Goal: Find specific page/section: Find specific page/section

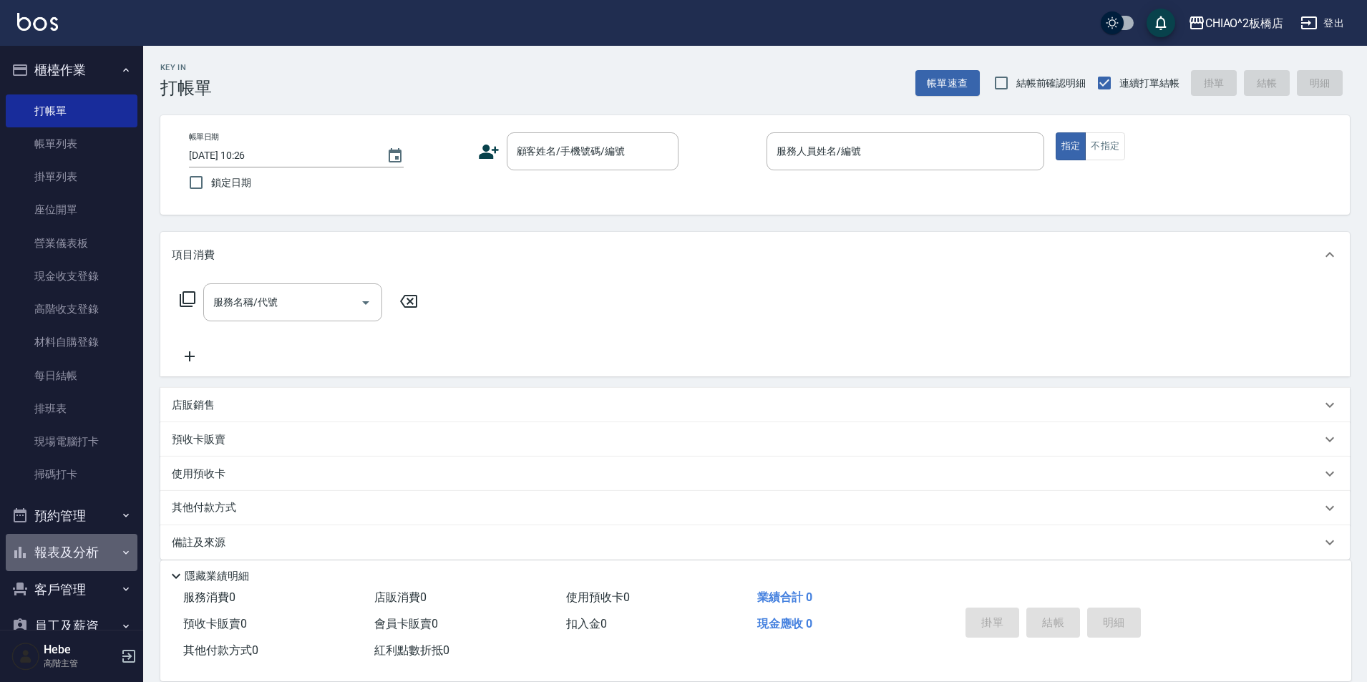
click at [82, 547] on button "報表及分析" at bounding box center [72, 552] width 132 height 37
click at [82, 588] on link "報表目錄" at bounding box center [72, 593] width 132 height 33
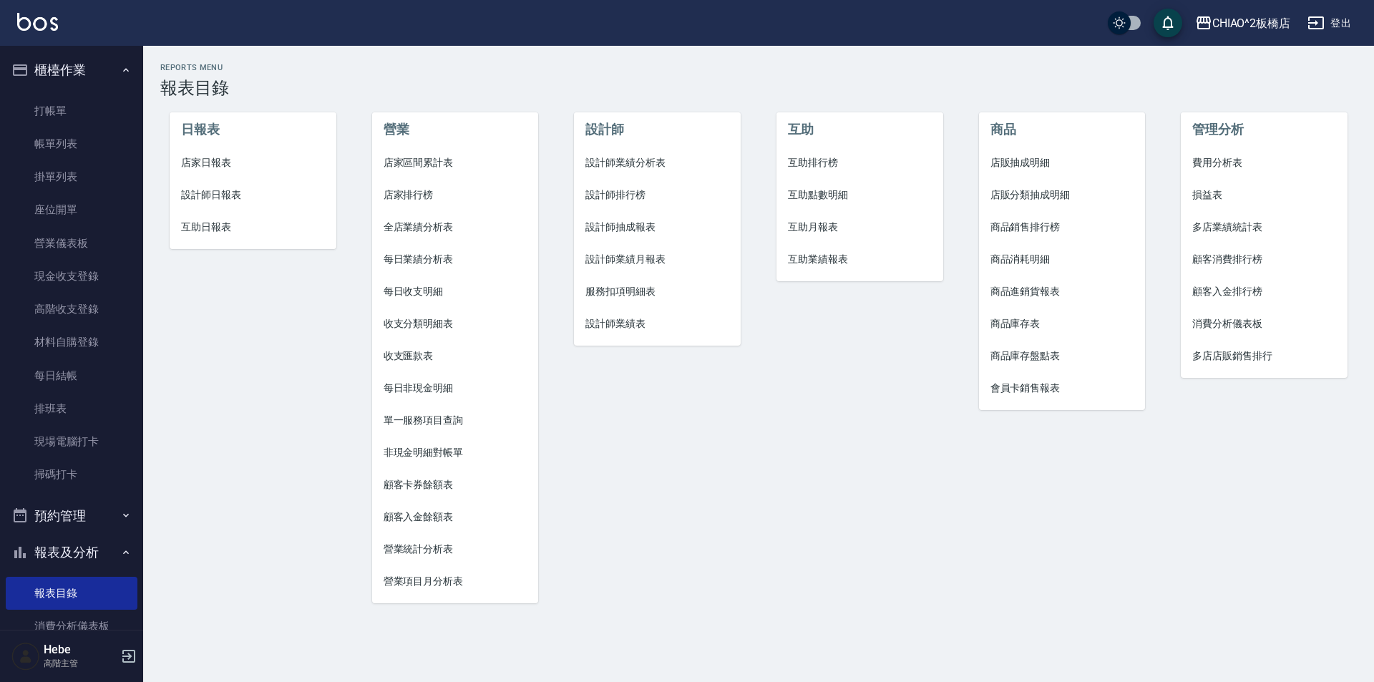
click at [645, 262] on span "設計師業績月報表" at bounding box center [657, 259] width 144 height 15
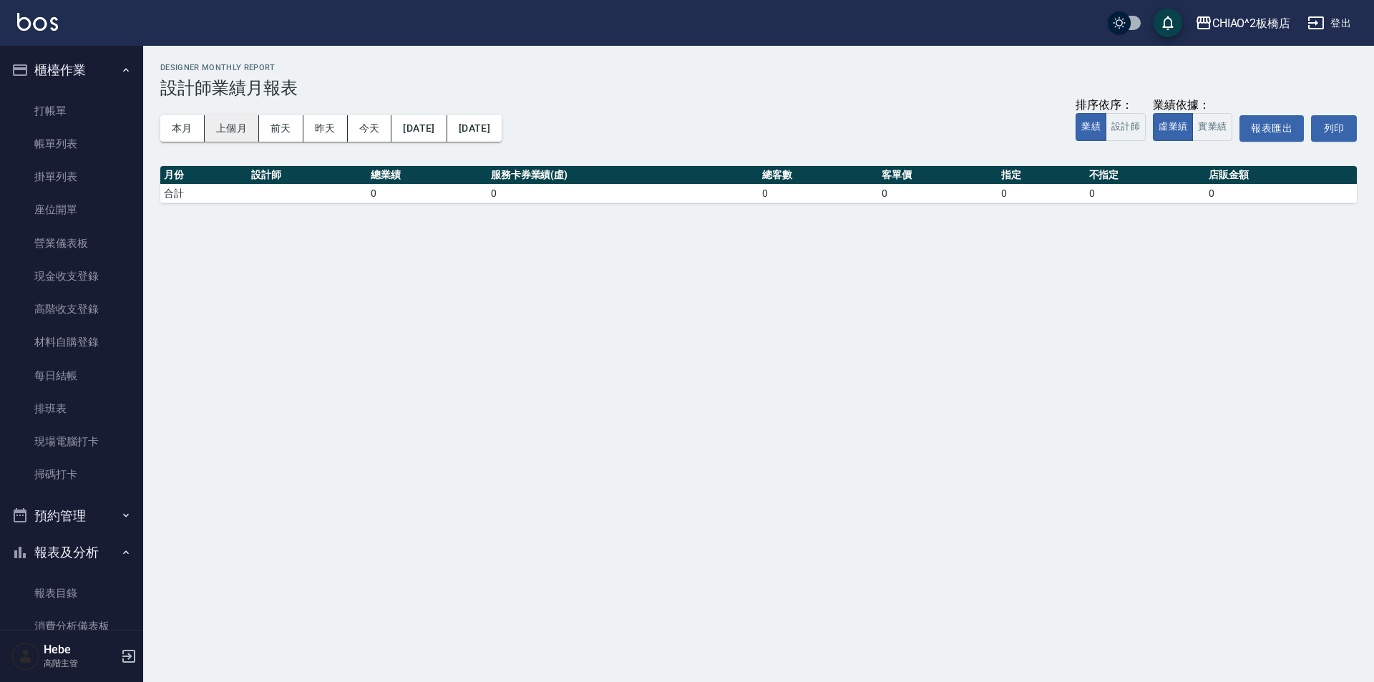
click at [233, 126] on button "上個月" at bounding box center [232, 128] width 54 height 26
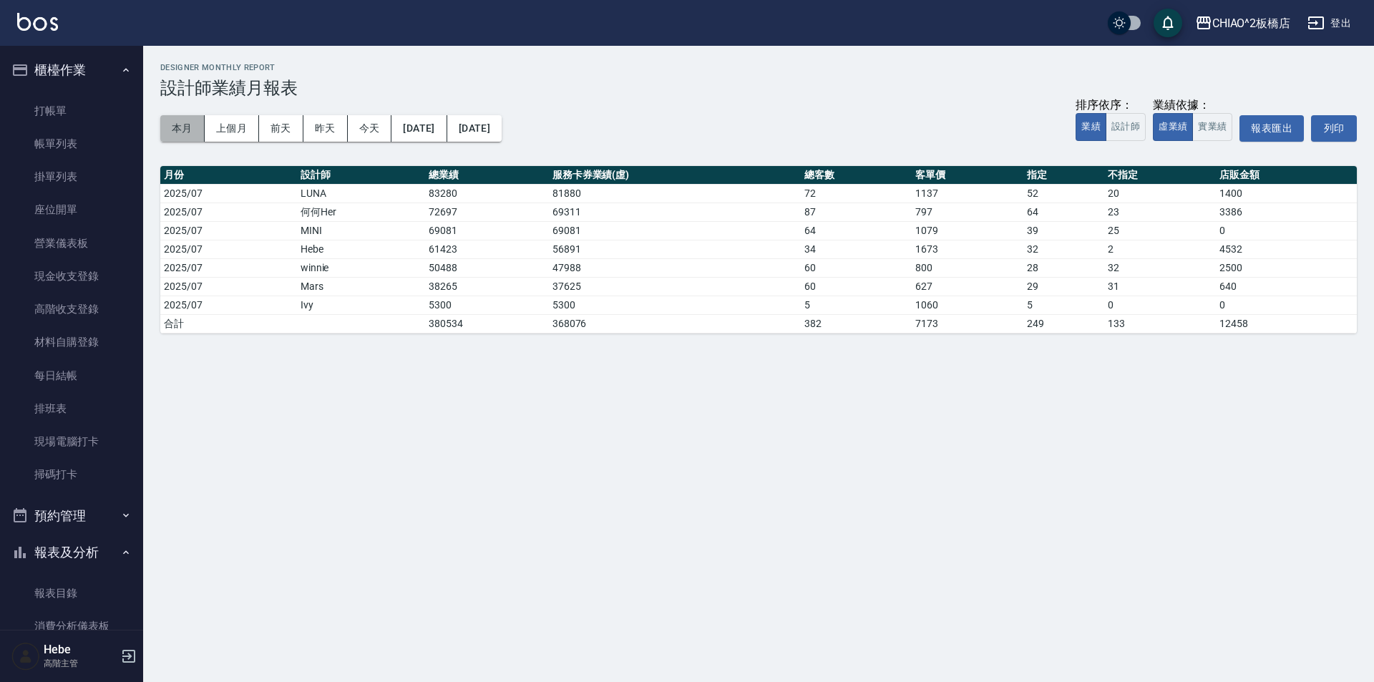
click at [184, 132] on button "本月" at bounding box center [182, 128] width 44 height 26
click at [63, 117] on link "打帳單" at bounding box center [72, 110] width 132 height 33
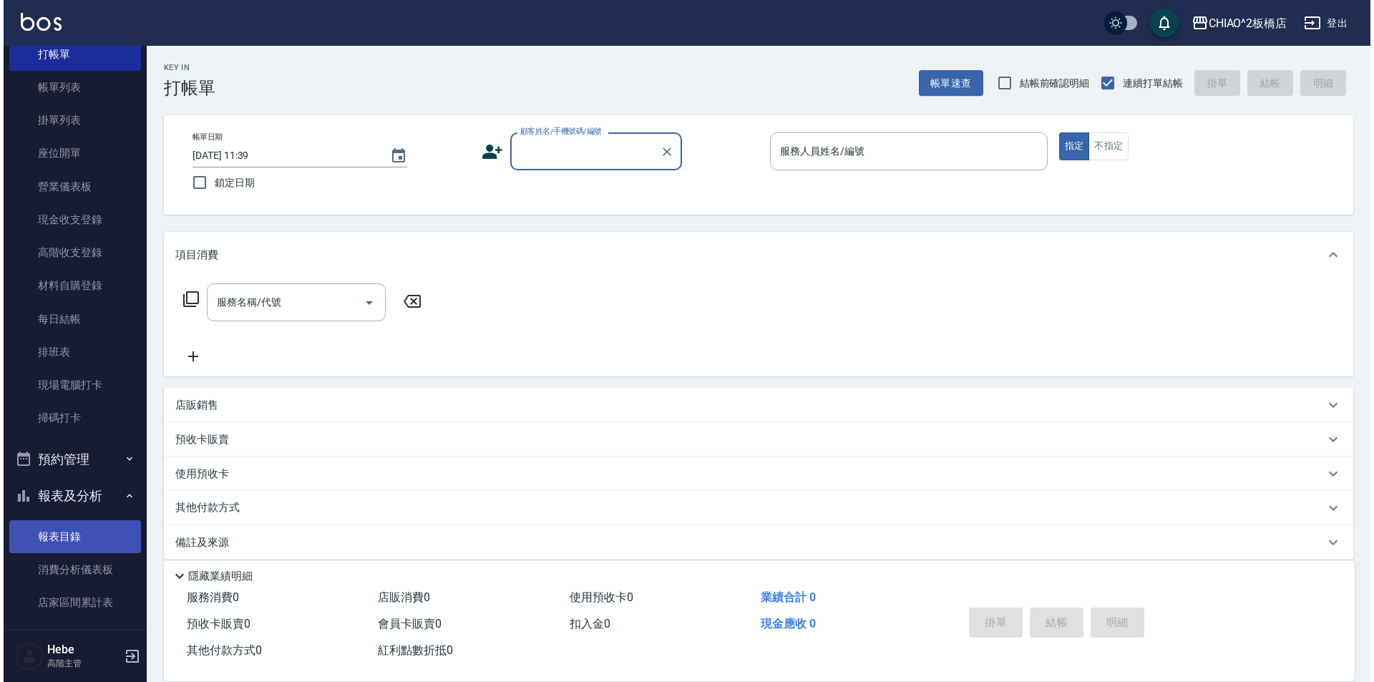
scroll to position [143, 0]
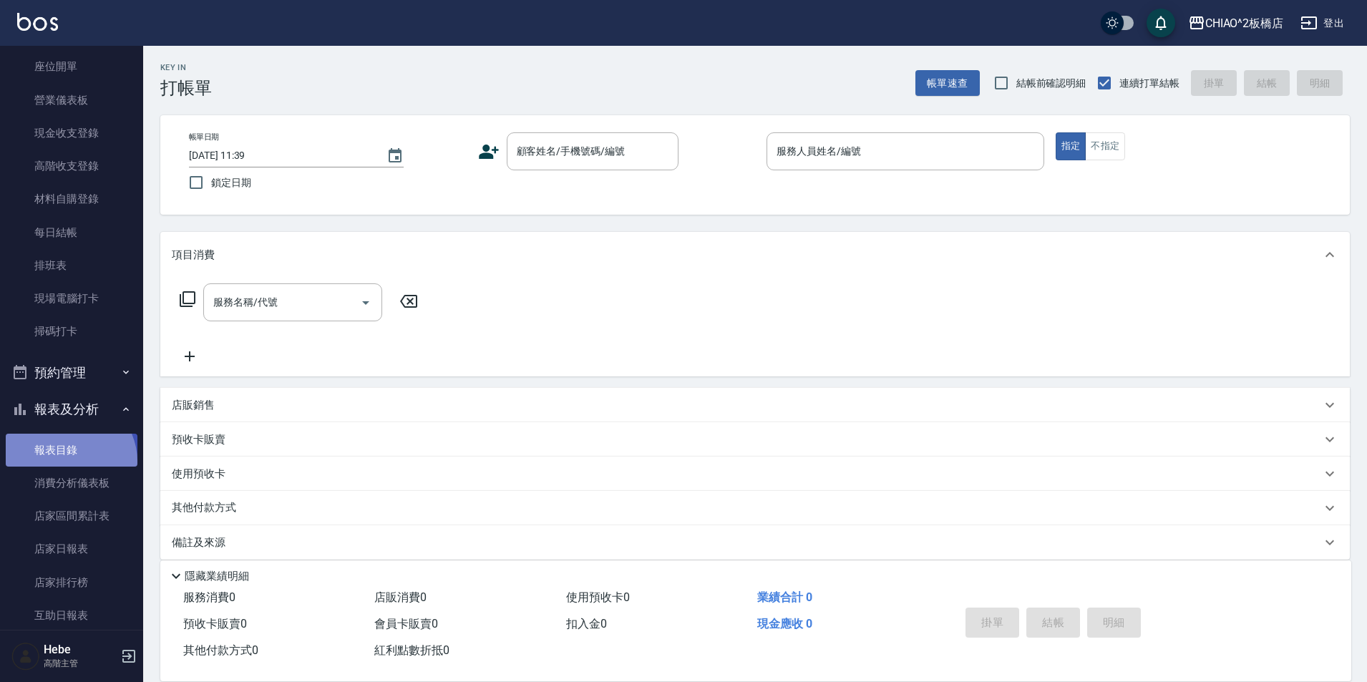
click at [67, 461] on link "報表目錄" at bounding box center [72, 450] width 132 height 33
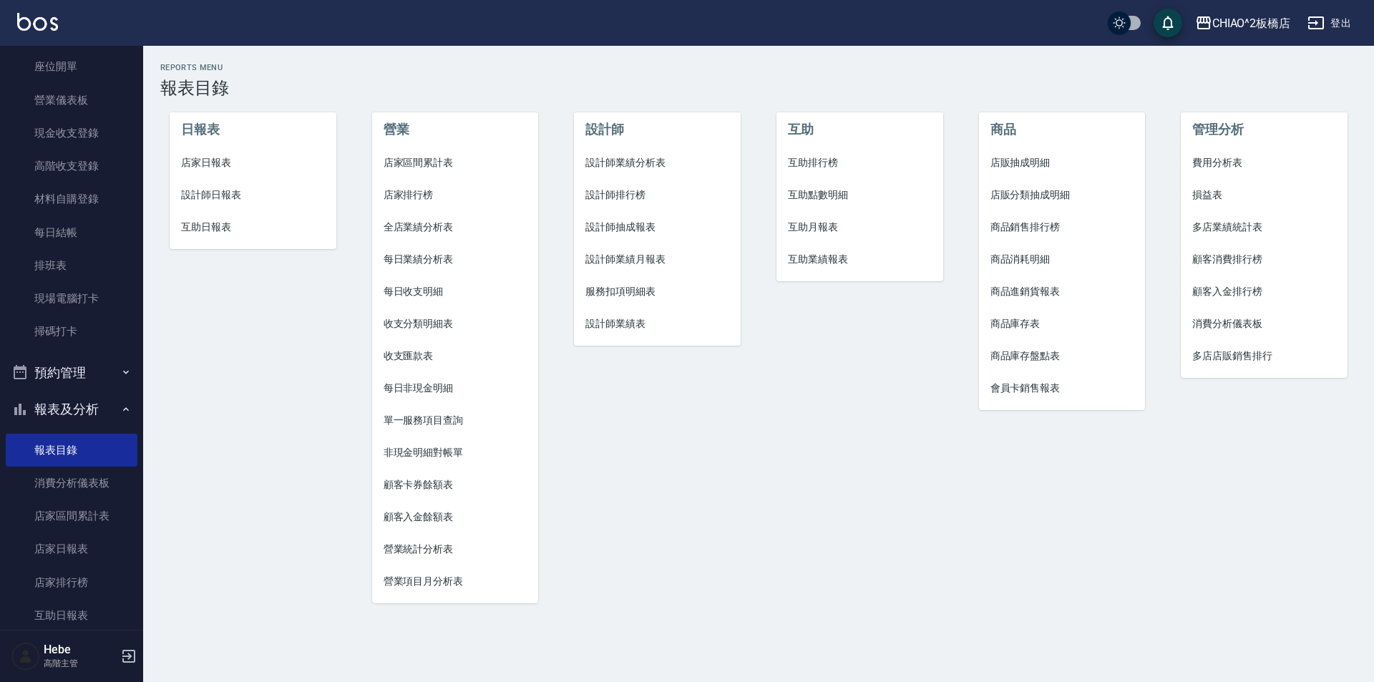
click at [647, 268] on li "設計師業績月報表" at bounding box center [657, 259] width 167 height 32
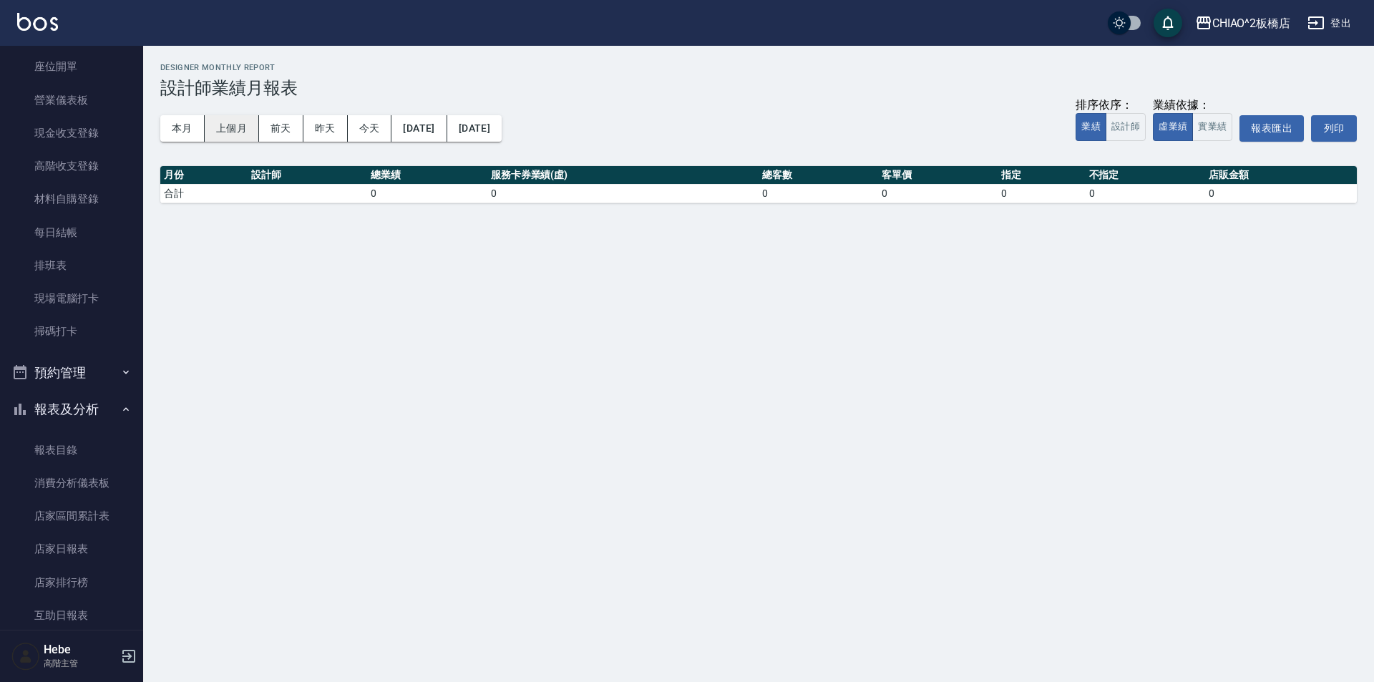
click at [215, 130] on button "上個月" at bounding box center [232, 128] width 54 height 26
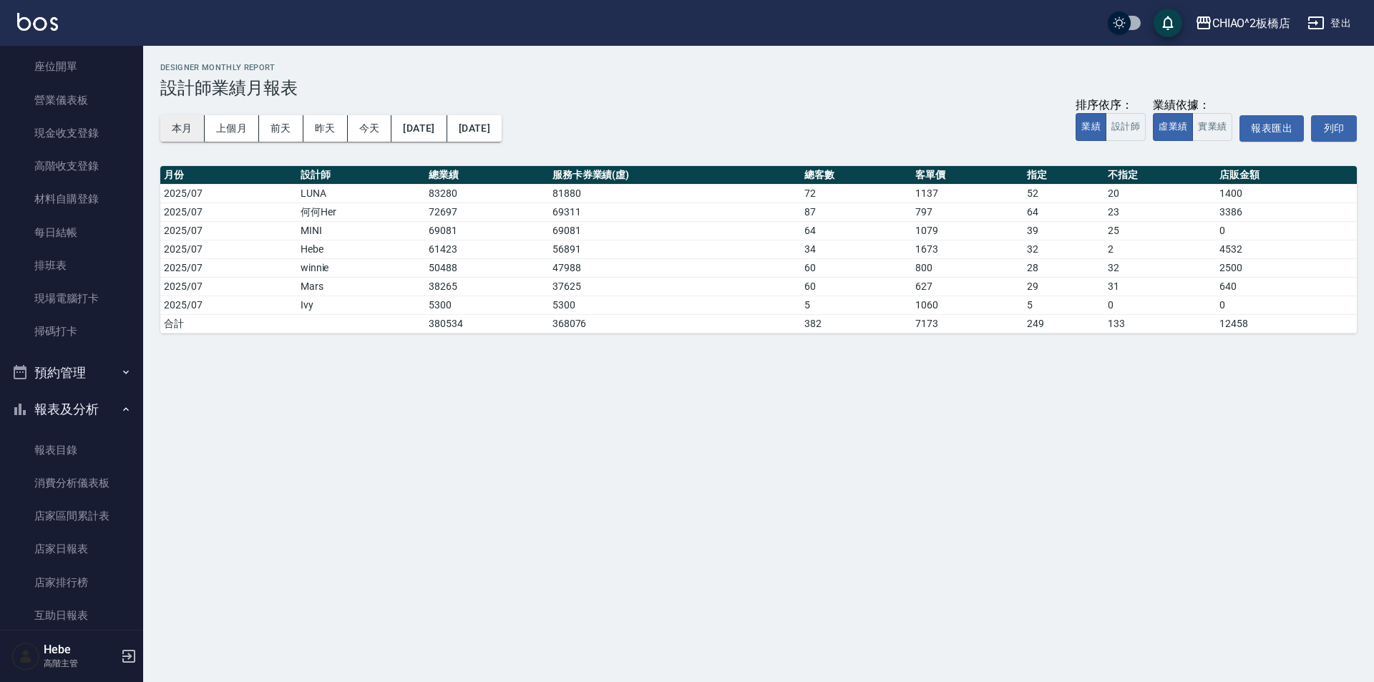
click at [185, 130] on button "本月" at bounding box center [182, 128] width 44 height 26
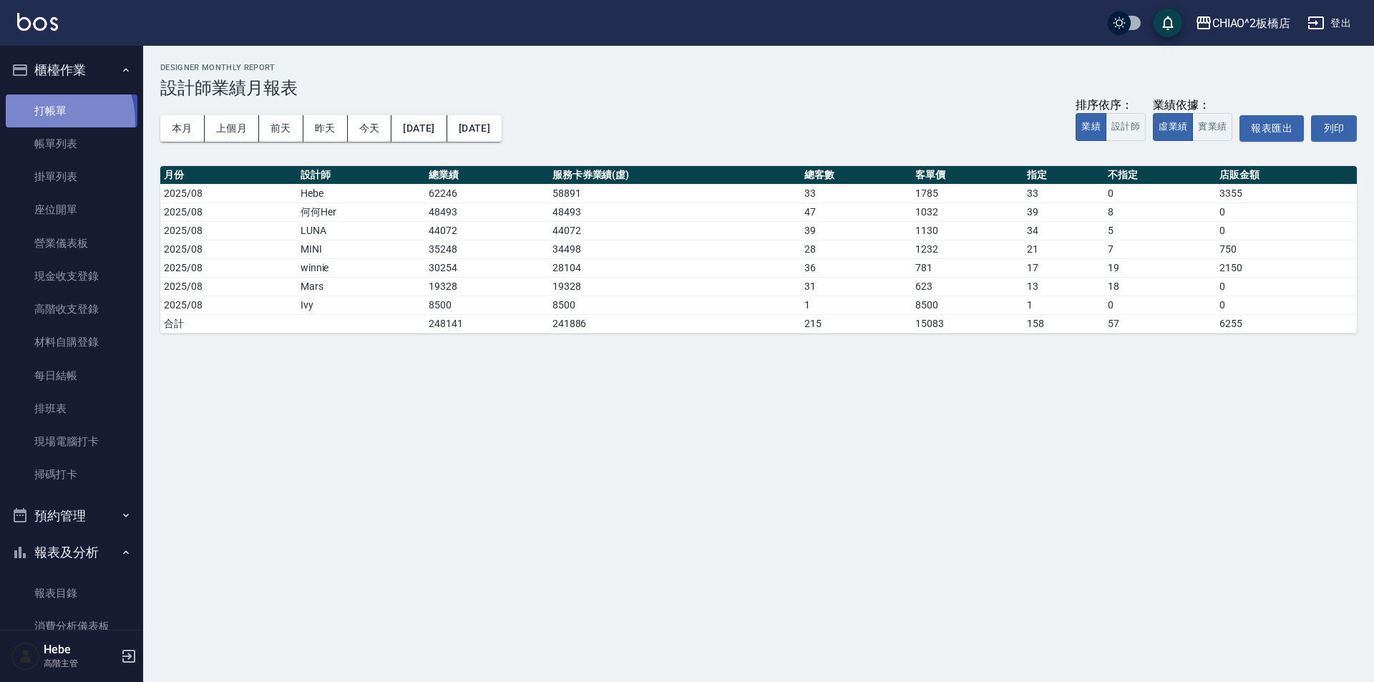
click at [42, 122] on link "打帳單" at bounding box center [72, 110] width 132 height 33
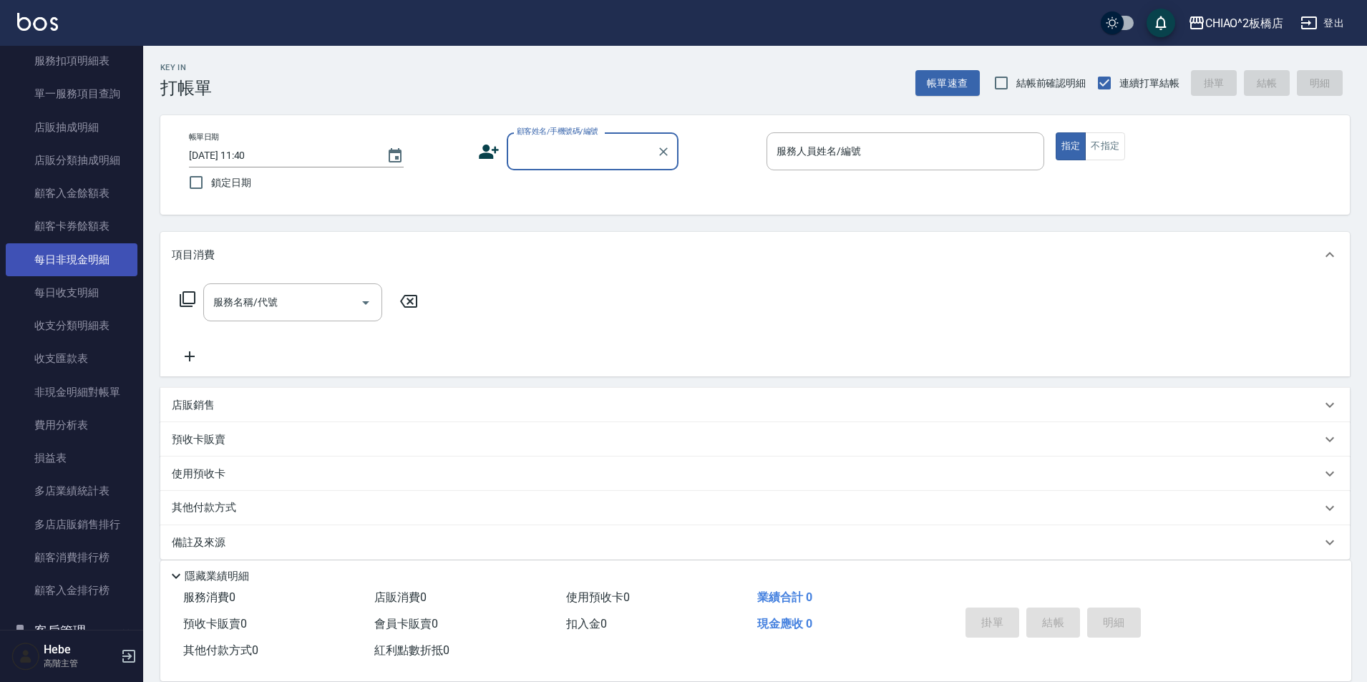
scroll to position [1431, 0]
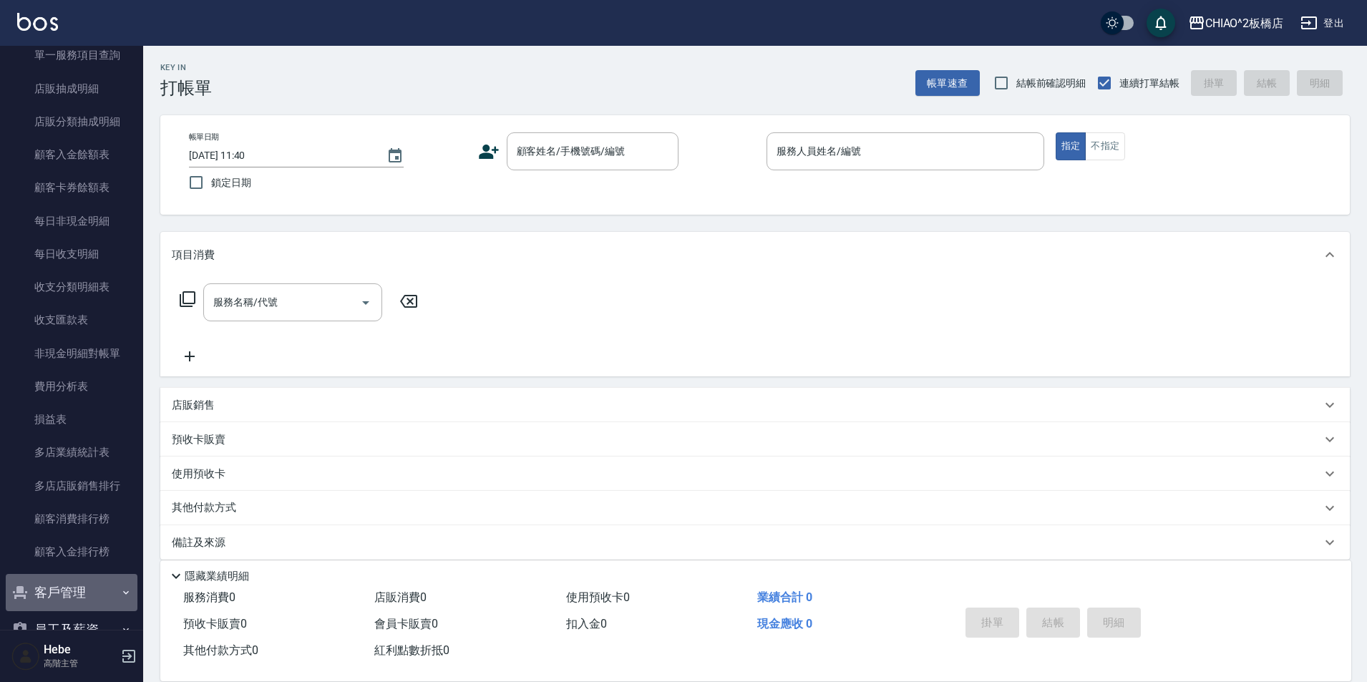
click at [87, 589] on button "客戶管理" at bounding box center [72, 592] width 132 height 37
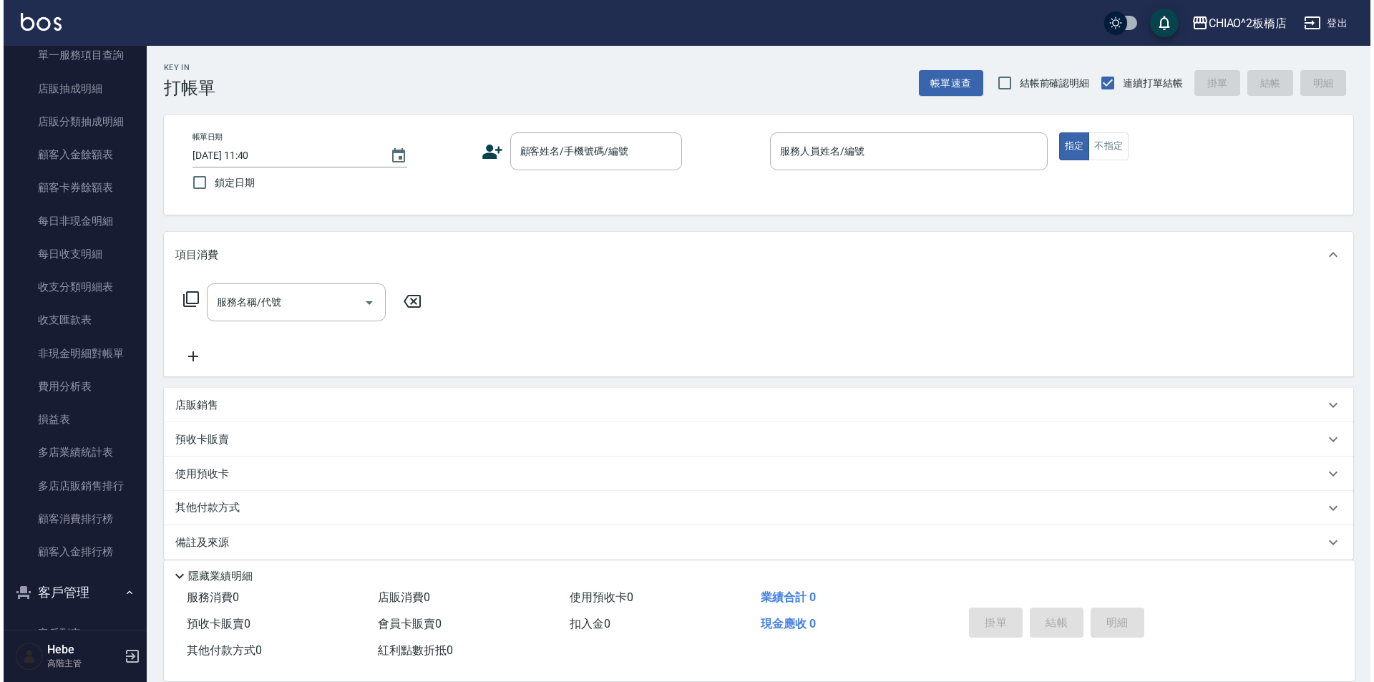
scroll to position [1574, 0]
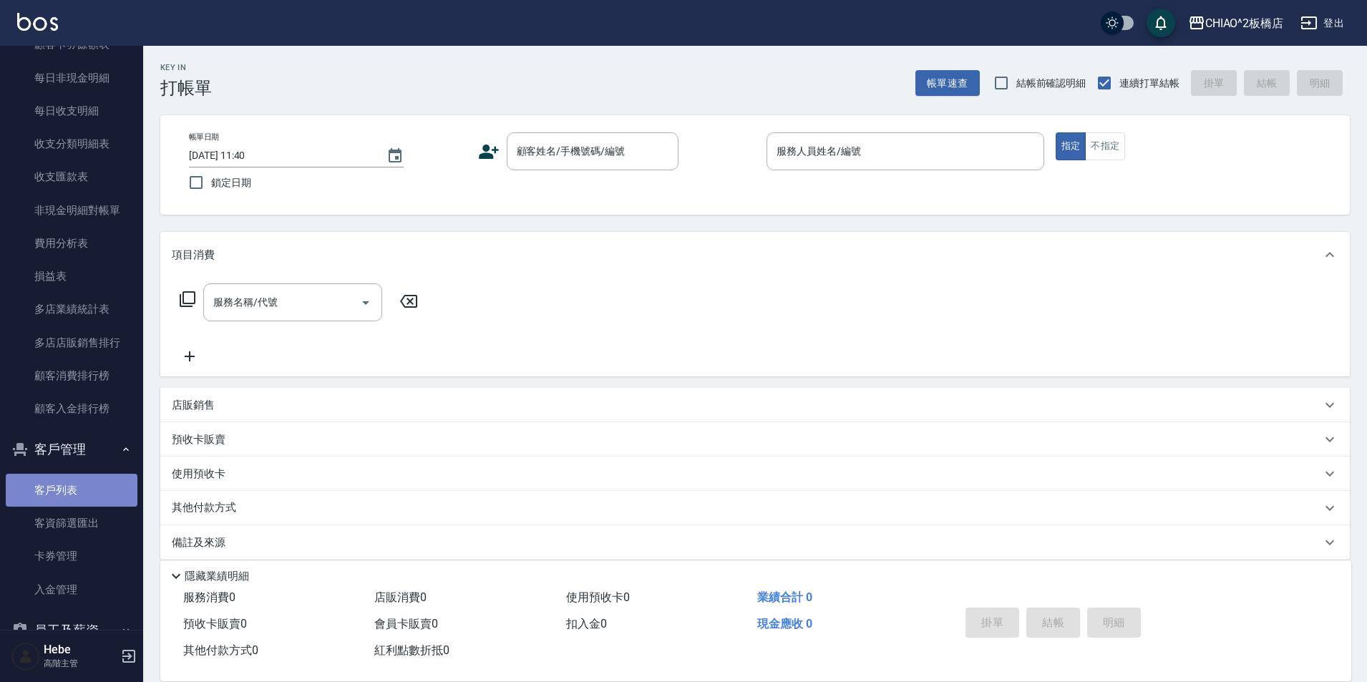
click at [92, 488] on link "客戶列表" at bounding box center [72, 490] width 132 height 33
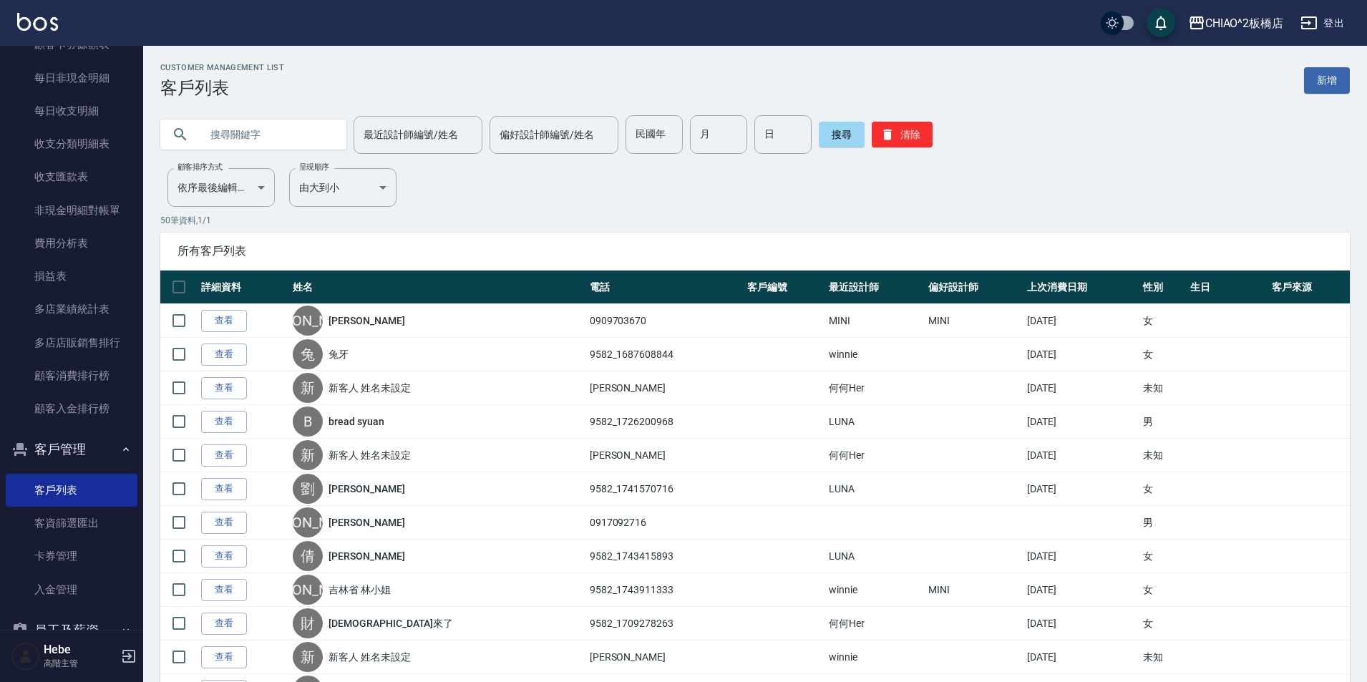
click at [285, 140] on input "text" at bounding box center [267, 134] width 135 height 39
type input "歐"
click at [431, 130] on input "最近設計師編號/姓名" at bounding box center [418, 134] width 116 height 25
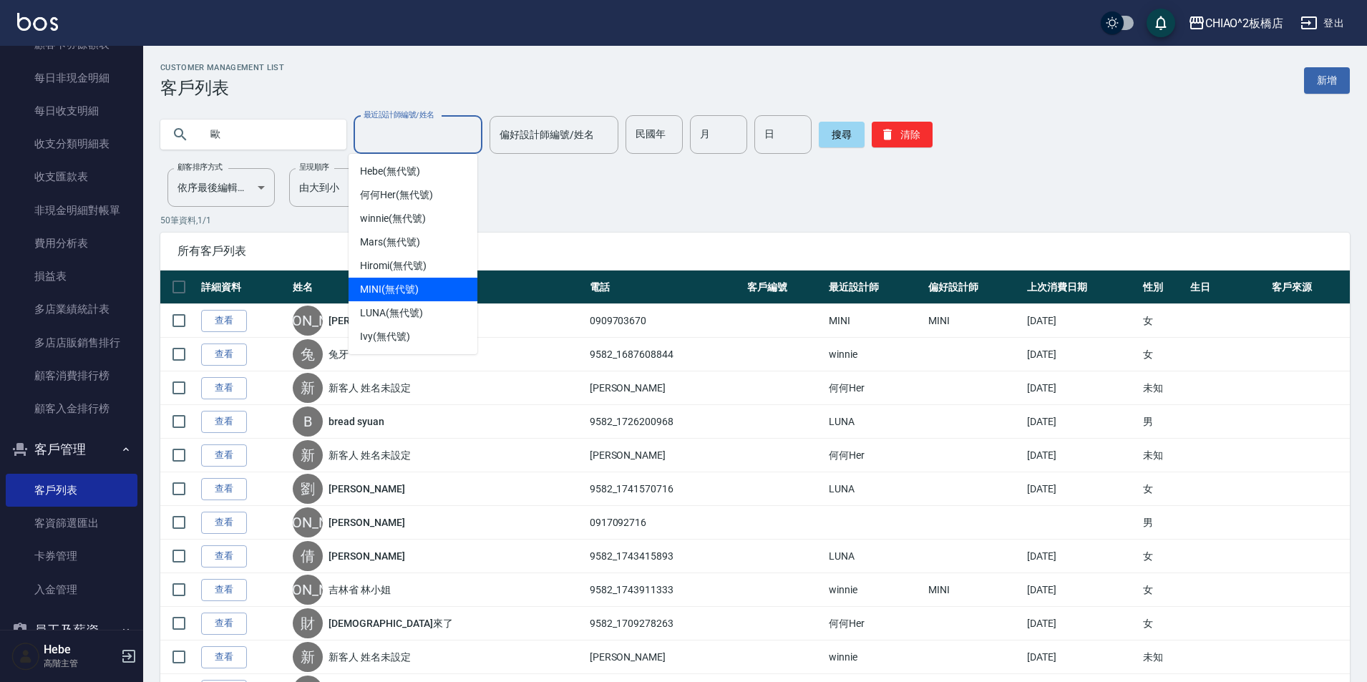
click at [414, 283] on span "MINI (無代號)" at bounding box center [389, 289] width 59 height 15
type input "MINI(無代號)"
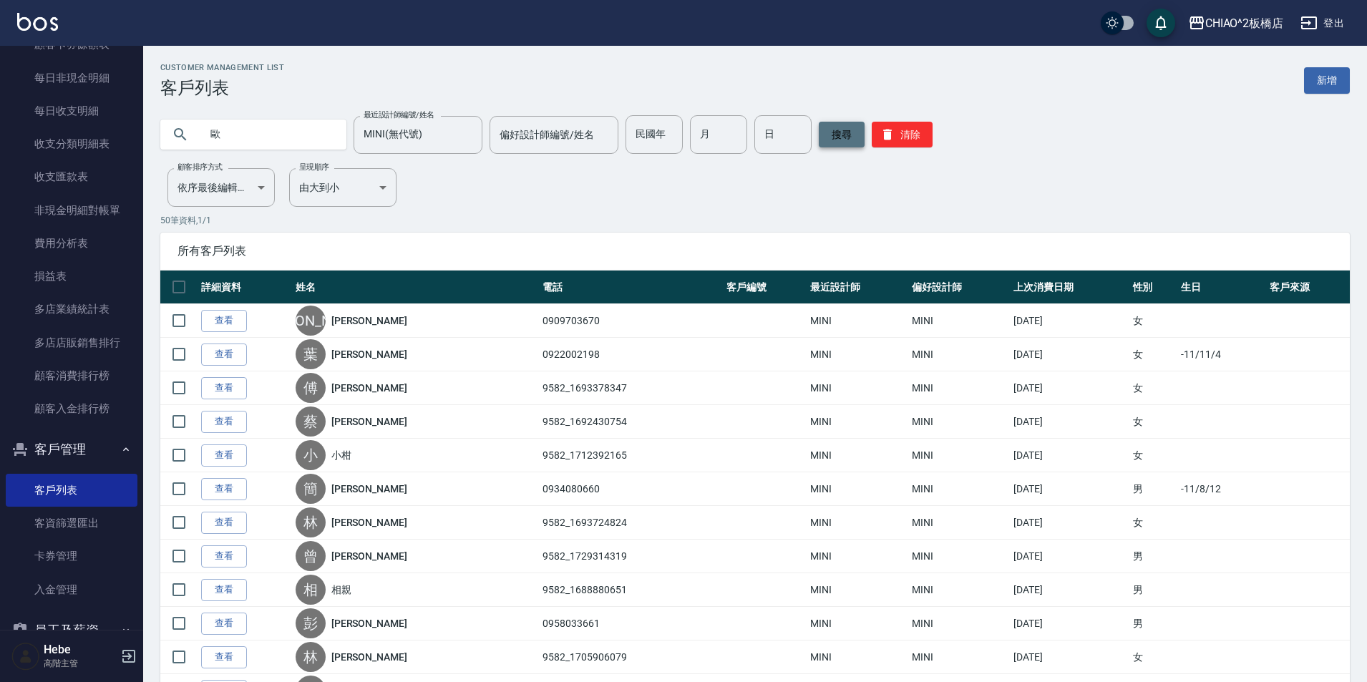
click at [823, 133] on button "搜尋" at bounding box center [842, 135] width 46 height 26
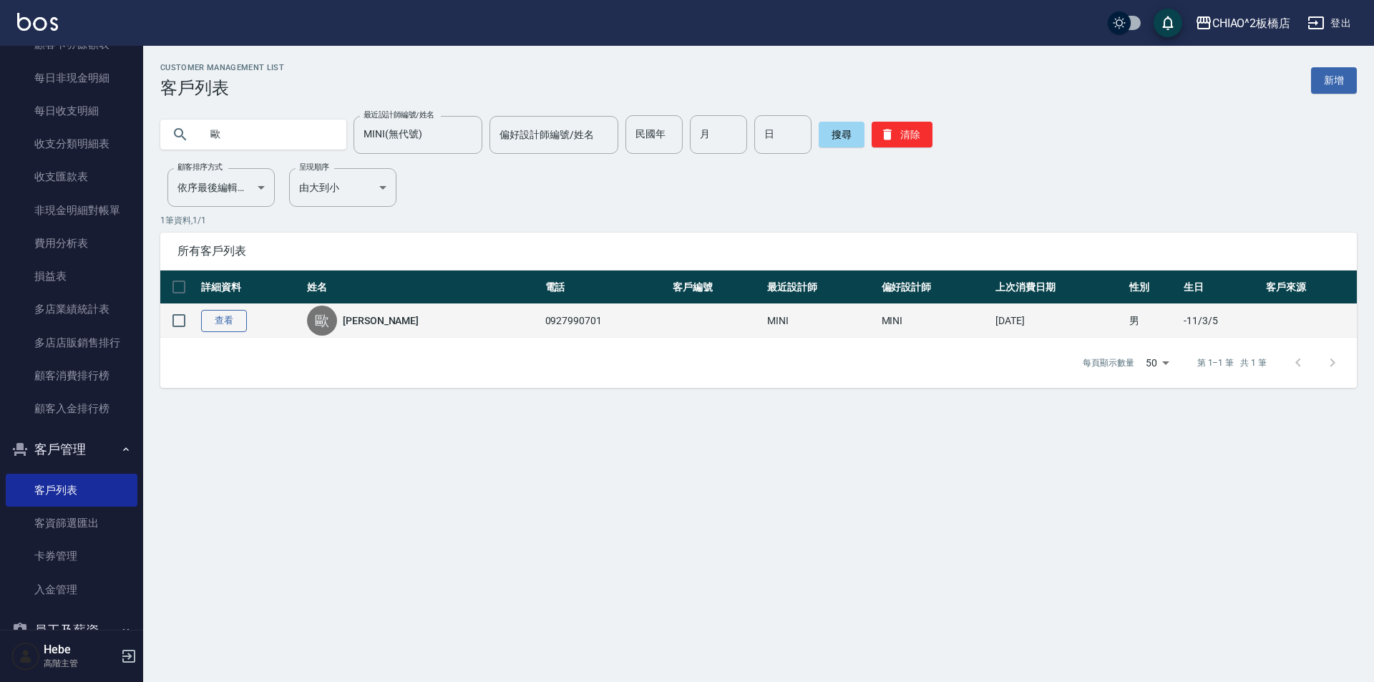
click at [225, 321] on link "查看" at bounding box center [224, 321] width 46 height 22
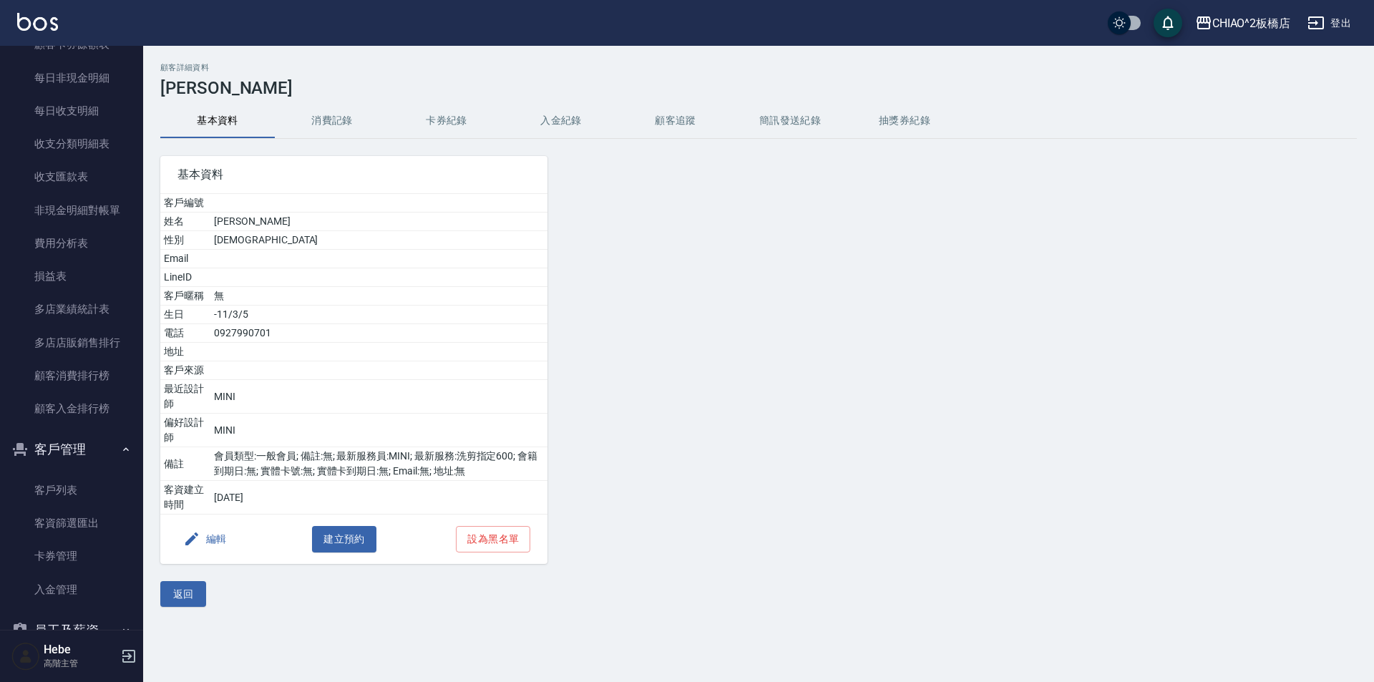
click at [326, 115] on button "消費記錄" at bounding box center [332, 121] width 114 height 34
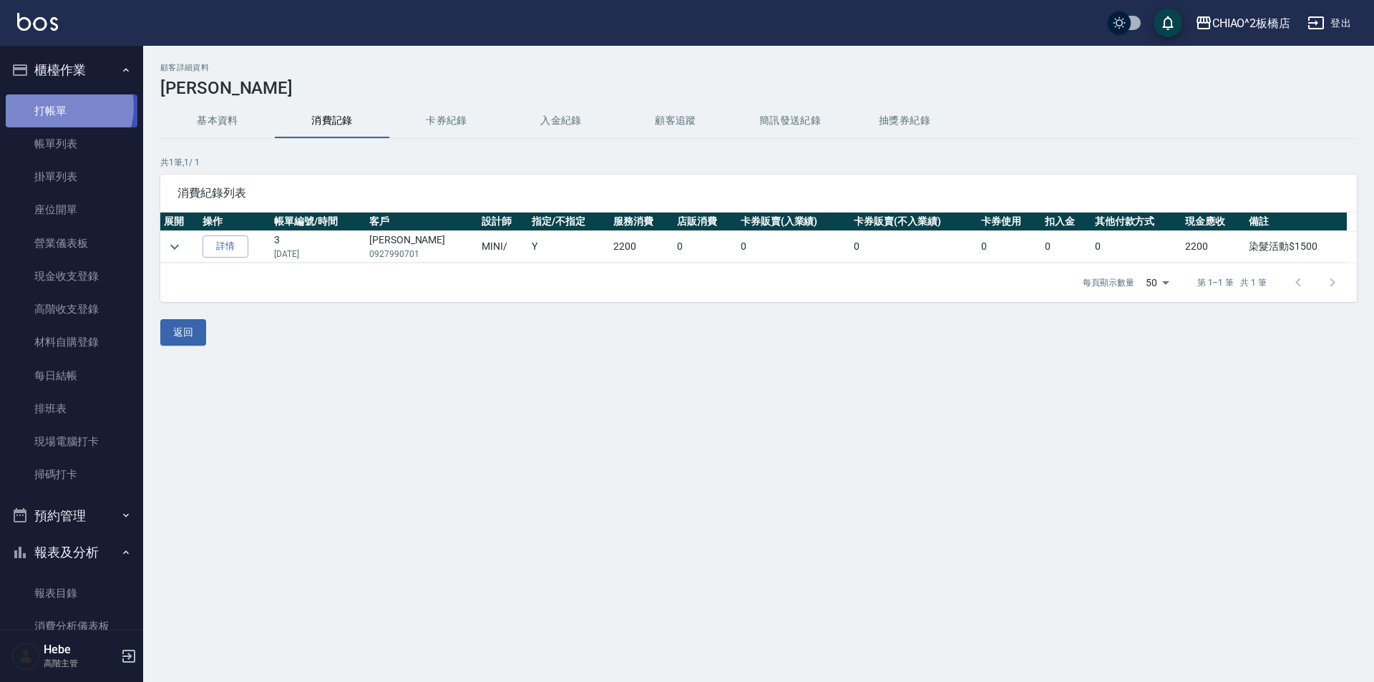
click at [51, 106] on link "打帳單" at bounding box center [72, 110] width 132 height 33
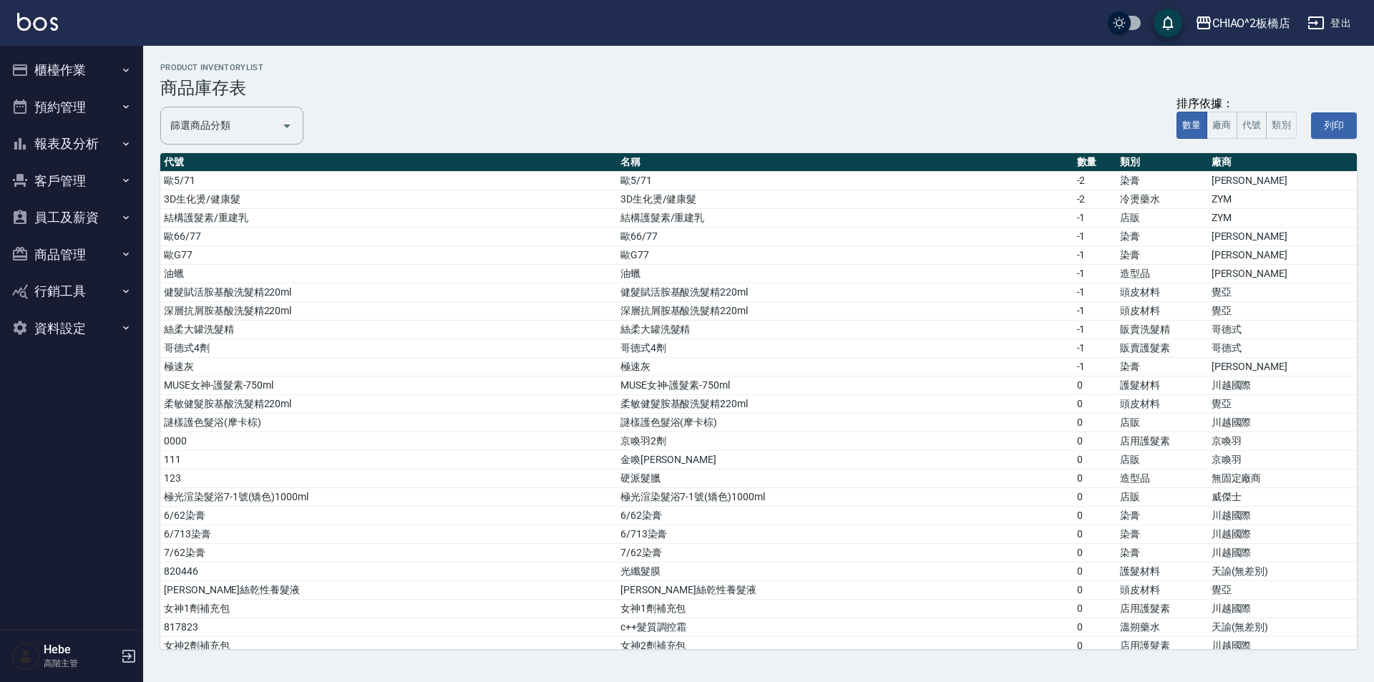
click at [87, 185] on button "客戶管理" at bounding box center [72, 180] width 132 height 37
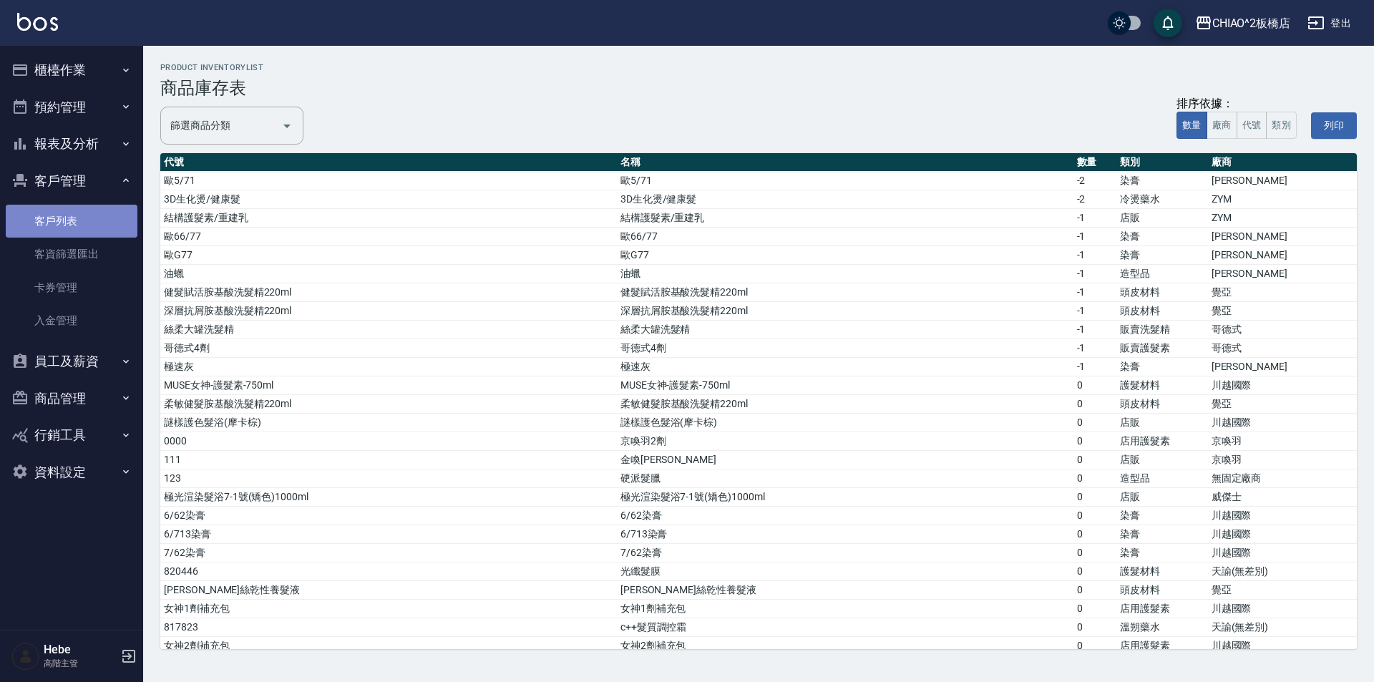
click at [82, 213] on link "客戶列表" at bounding box center [72, 221] width 132 height 33
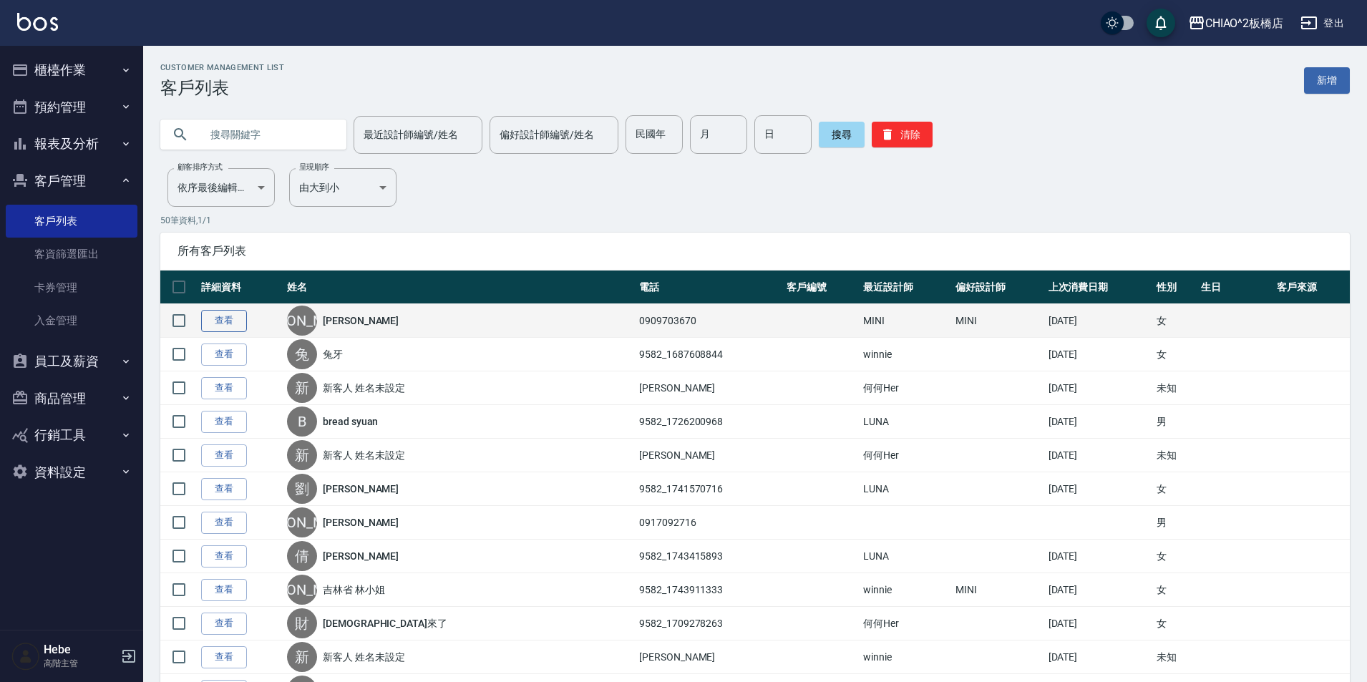
click at [223, 315] on link "查看" at bounding box center [224, 321] width 46 height 22
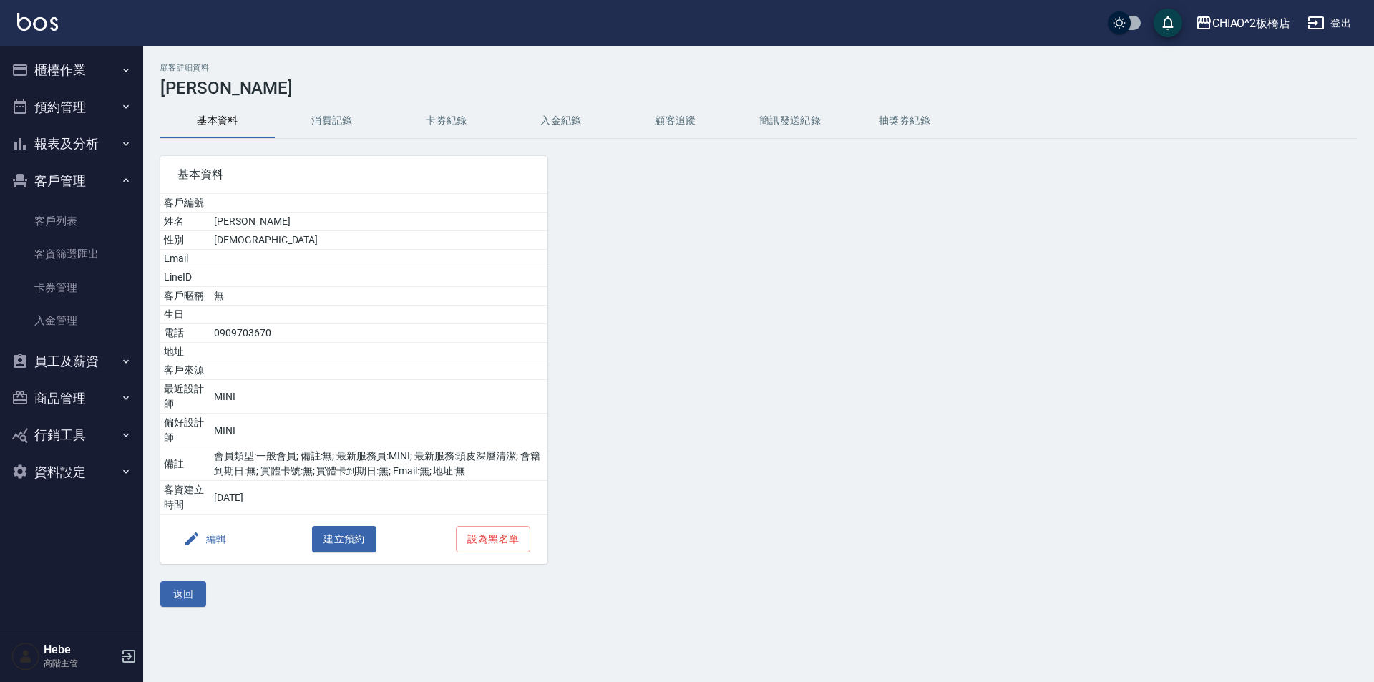
click at [338, 125] on button "消費記錄" at bounding box center [332, 121] width 114 height 34
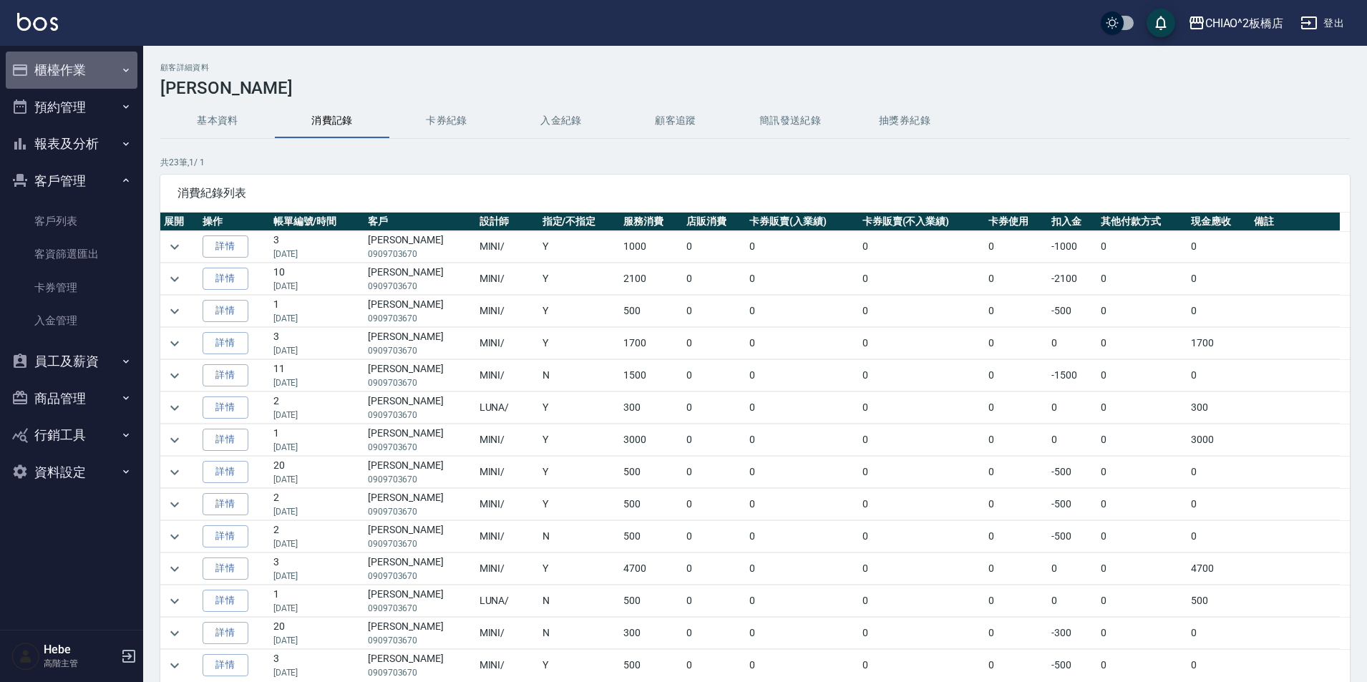
click at [50, 78] on button "櫃檯作業" at bounding box center [72, 70] width 132 height 37
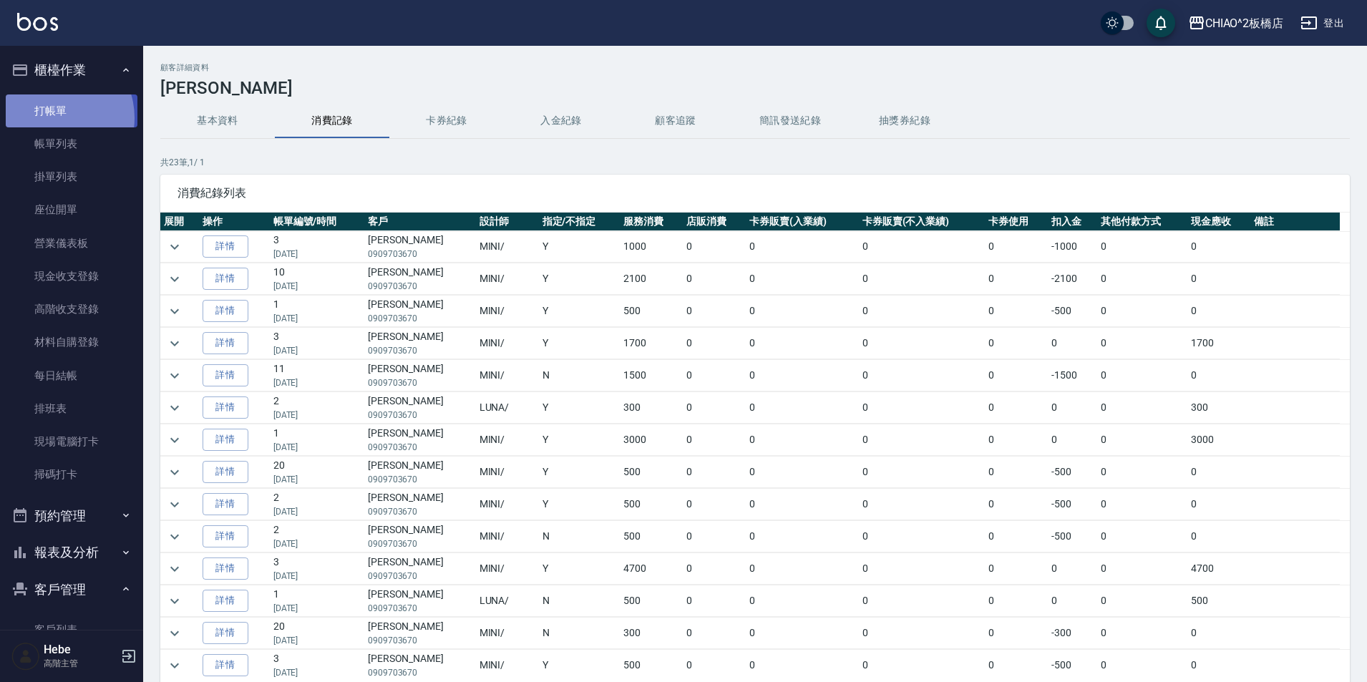
click at [54, 117] on link "打帳單" at bounding box center [72, 110] width 132 height 33
